Goal: Information Seeking & Learning: Learn about a topic

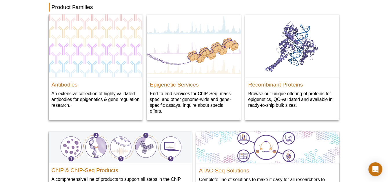
scroll to position [658, 0]
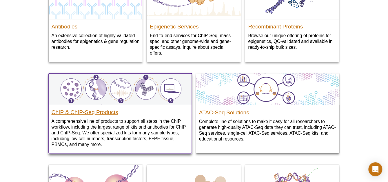
click at [59, 114] on h2 "ChIP & ChIP-Seq Products" at bounding box center [120, 110] width 137 height 9
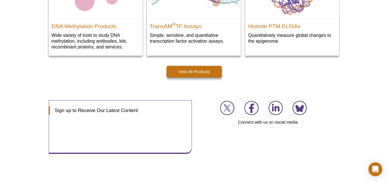
scroll to position [745, 0]
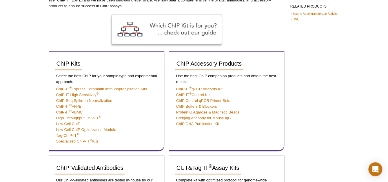
scroll to position [116, 0]
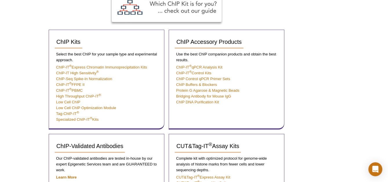
click at [17, 106] on div "Active Motif Logo Enabling Epigenetics Research 0 Search Skip to content Active…" at bounding box center [194, 158] width 388 height 548
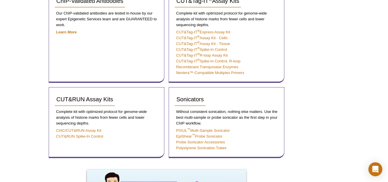
scroll to position [145, 0]
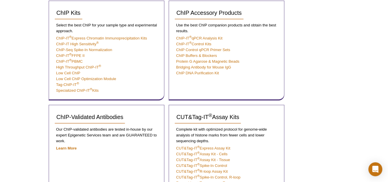
click at [17, 106] on div "Active Motif Logo Enabling Epigenetics Research 0 Search Skip to content Active…" at bounding box center [194, 160] width 388 height 610
click at [74, 45] on link "ChIP-IT High Sensitivity ®" at bounding box center [77, 44] width 43 height 4
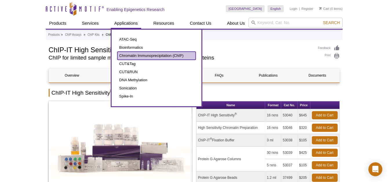
click at [127, 54] on link "Chromatin Immunoprecipitation (ChIP)" at bounding box center [156, 56] width 78 height 8
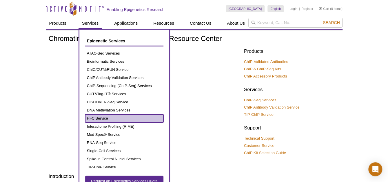
click at [109, 116] on link "Hi-C Service" at bounding box center [124, 118] width 78 height 8
click at [109, 115] on link "Hi-C Service" at bounding box center [124, 118] width 78 height 8
click at [102, 116] on link "Hi-C Service" at bounding box center [124, 118] width 78 height 8
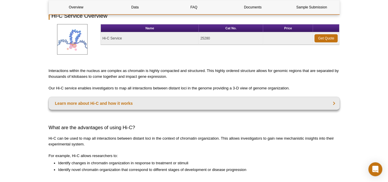
scroll to position [87, 0]
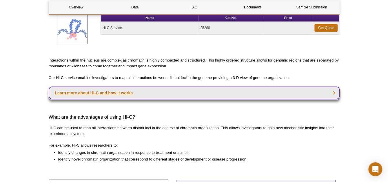
click at [89, 97] on link "Learn more about Hi-C and how it works" at bounding box center [194, 92] width 291 height 13
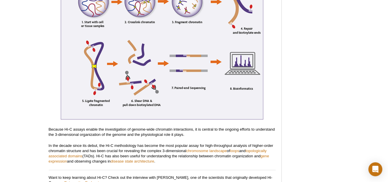
scroll to position [1261, 0]
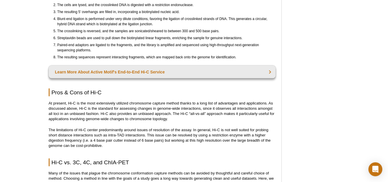
scroll to position [1551, 0]
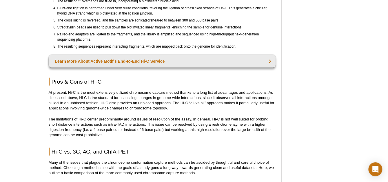
click at [105, 162] on p "Many of the issues that plague the chromosome conformation capture methods can …" at bounding box center [162, 168] width 227 height 16
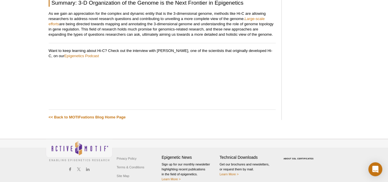
scroll to position [2158, 0]
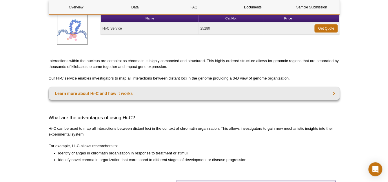
scroll to position [87, 0]
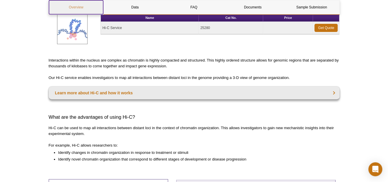
click at [78, 7] on link "Overview" at bounding box center [76, 7] width 54 height 14
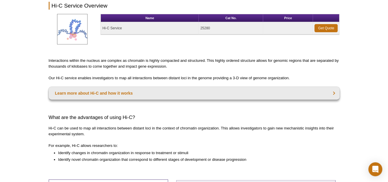
scroll to position [56, 0]
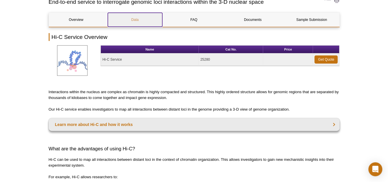
click at [135, 17] on link "Data" at bounding box center [135, 20] width 54 height 14
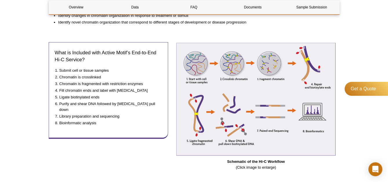
scroll to position [79, 0]
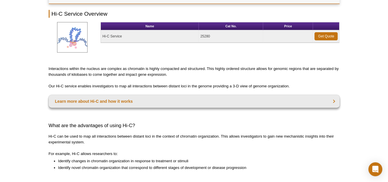
scroll to position [56, 0]
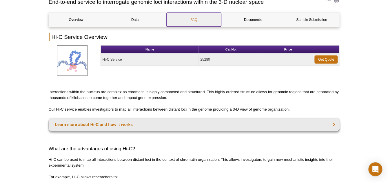
click at [192, 21] on link "FAQ" at bounding box center [194, 20] width 54 height 14
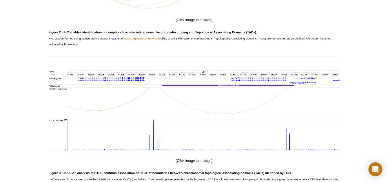
scroll to position [933, 0]
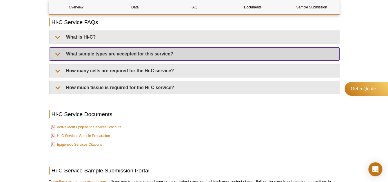
click at [191, 56] on summary "What sample types are accepted for this service?" at bounding box center [195, 54] width 290 height 13
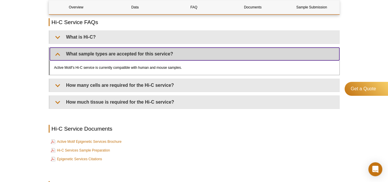
click at [191, 56] on summary "What sample types are accepted for this service?" at bounding box center [195, 54] width 290 height 13
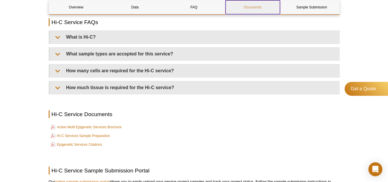
click at [246, 7] on link "Documents" at bounding box center [253, 7] width 54 height 14
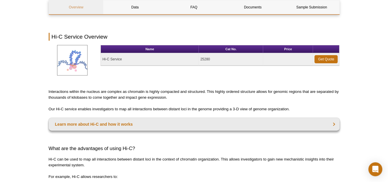
scroll to position [87, 0]
